Goal: Task Accomplishment & Management: Use online tool/utility

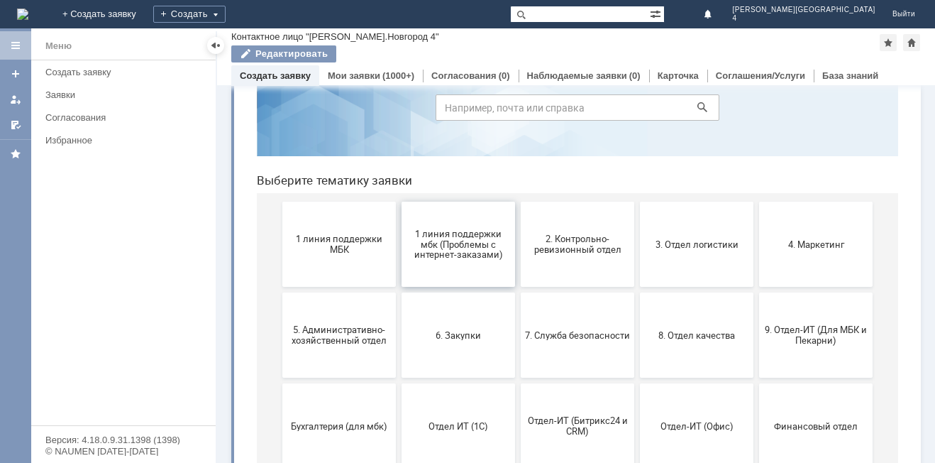
scroll to position [142, 0]
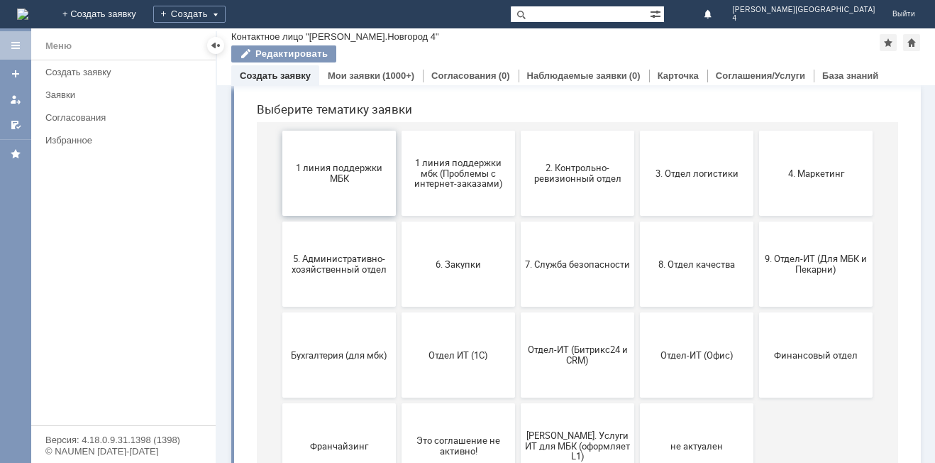
click at [325, 168] on span "1 линия поддержки МБК" at bounding box center [339, 173] width 105 height 21
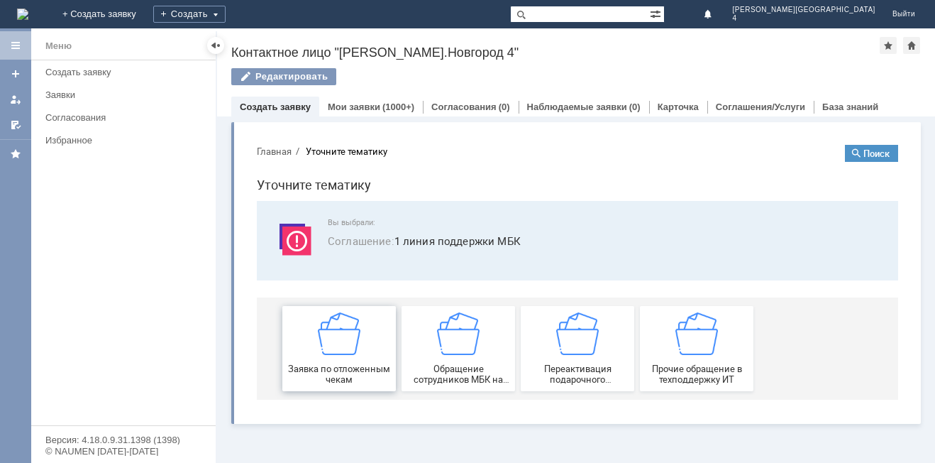
click at [346, 349] on img at bounding box center [339, 333] width 43 height 43
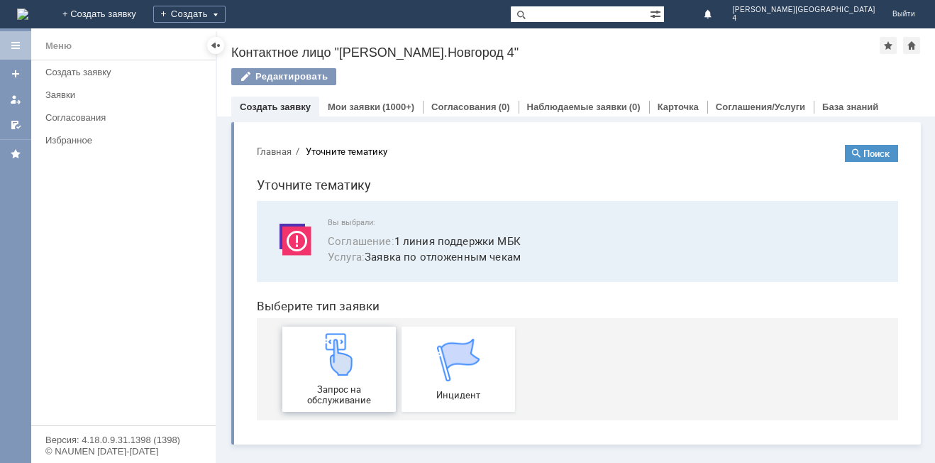
click at [336, 368] on img at bounding box center [339, 354] width 43 height 43
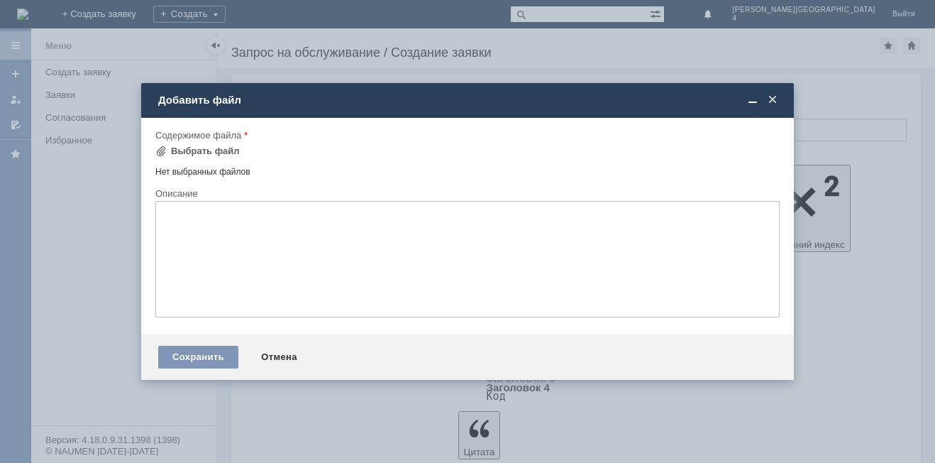
click at [158, 142] on div "Содержимое файла" at bounding box center [467, 135] width 624 height 13
click at [161, 151] on span at bounding box center [160, 150] width 11 height 11
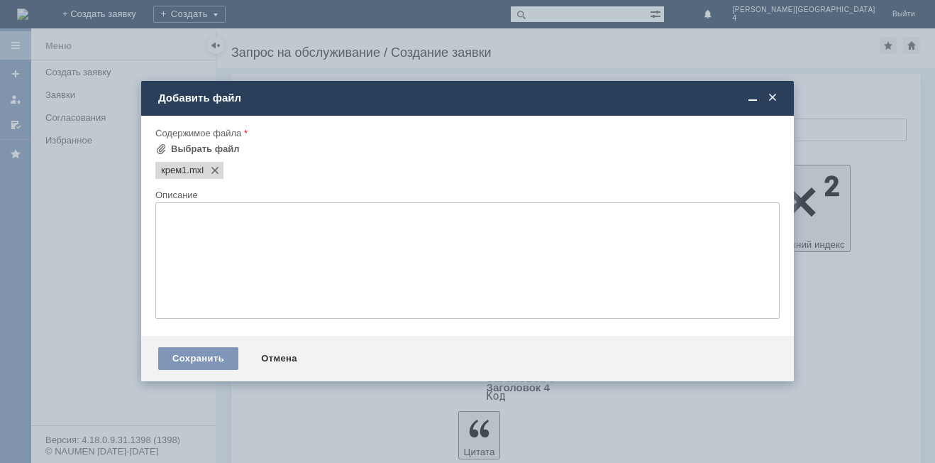
click at [771, 96] on span at bounding box center [773, 98] width 14 height 13
